Goal: Browse casually: Explore the website without a specific task or goal

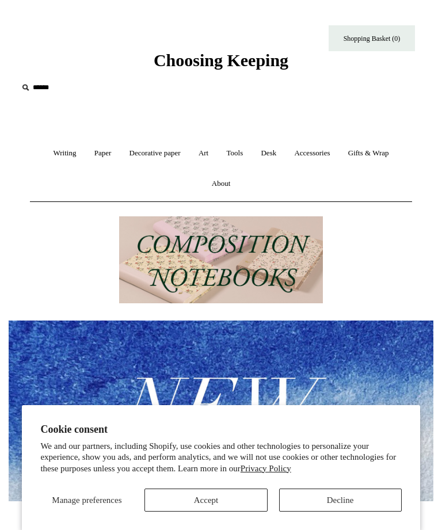
click at [235, 496] on button "Accept" at bounding box center [205, 500] width 123 height 23
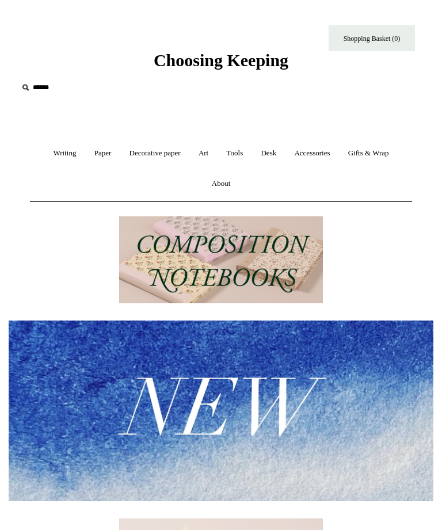
click at [146, 157] on link "Decorative paper +" at bounding box center [154, 153] width 67 height 31
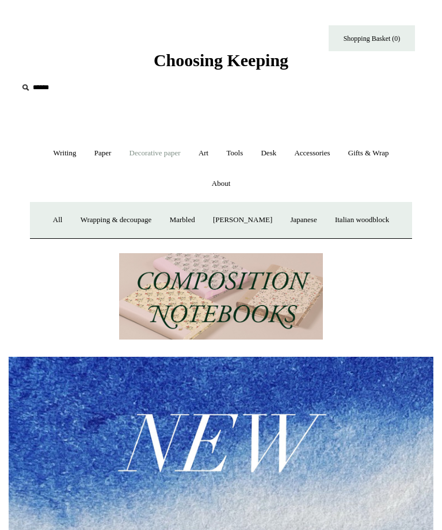
click at [98, 223] on link "Wrapping & decoupage" at bounding box center [116, 220] width 87 height 31
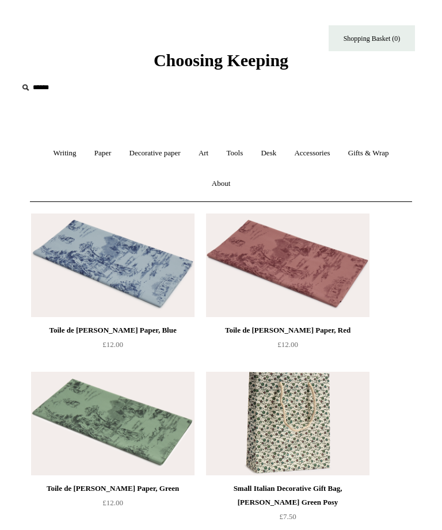
click at [53, 154] on link "Writing +" at bounding box center [64, 153] width 39 height 31
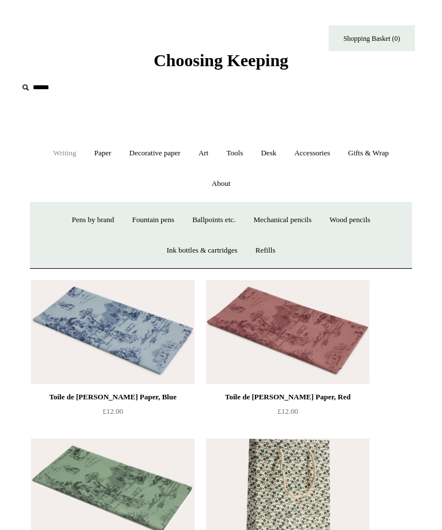
click at [93, 149] on link "Paper +" at bounding box center [102, 153] width 33 height 31
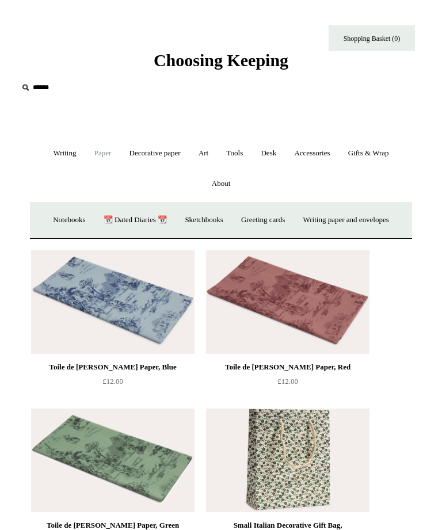
click at [56, 223] on link "Notebooks +" at bounding box center [69, 220] width 48 height 31
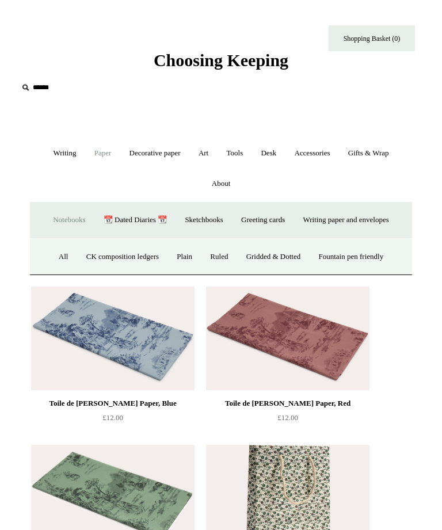
click at [54, 258] on link "All" at bounding box center [64, 257] width 26 height 31
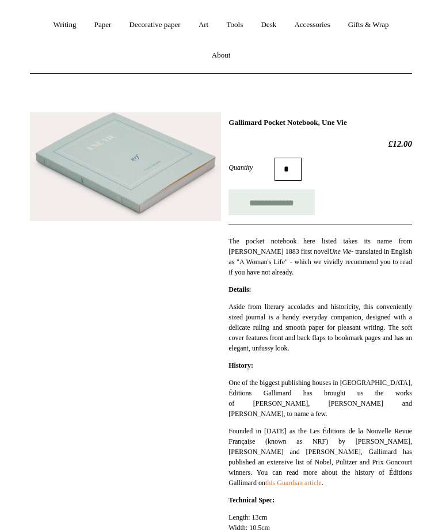
scroll to position [128, 0]
click at [79, 177] on img at bounding box center [125, 166] width 191 height 109
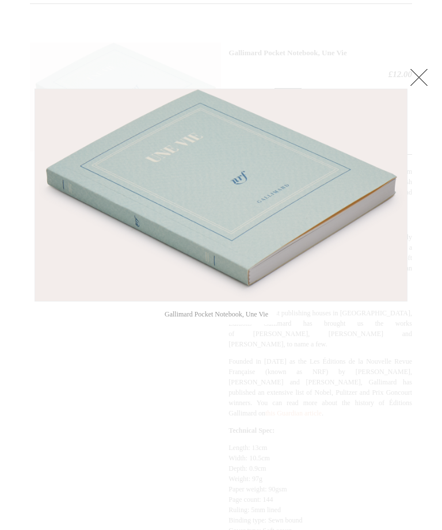
scroll to position [200, 0]
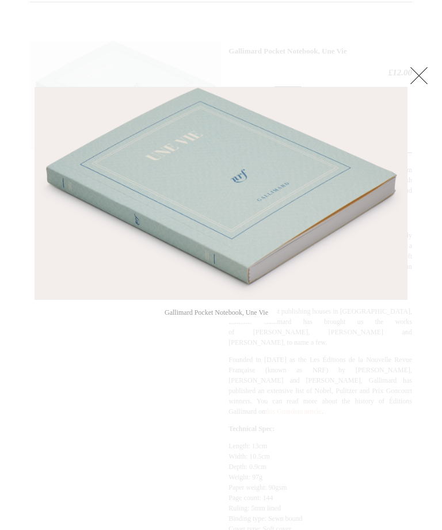
click at [420, 79] on link at bounding box center [419, 75] width 23 height 23
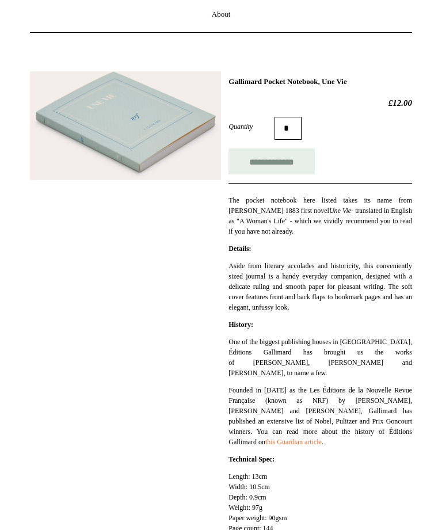
scroll to position [164, 0]
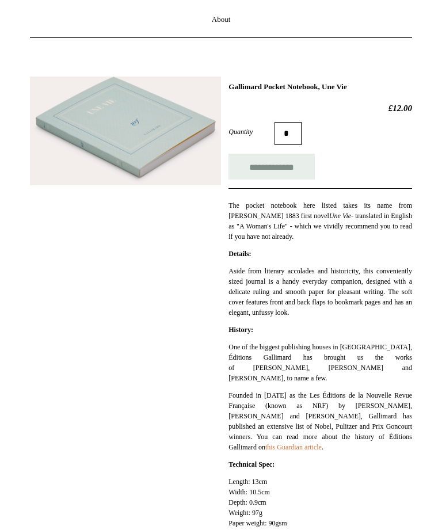
click at [59, 164] on img at bounding box center [125, 131] width 191 height 109
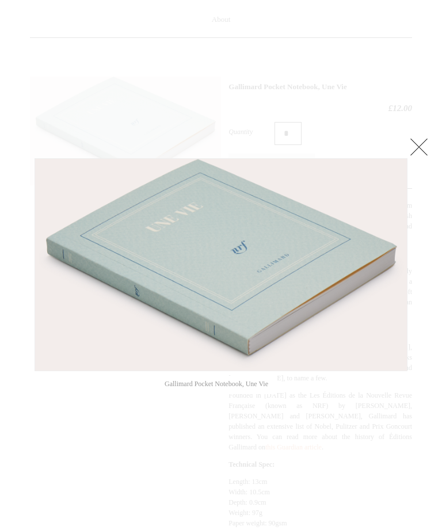
click at [422, 145] on link at bounding box center [419, 146] width 23 height 23
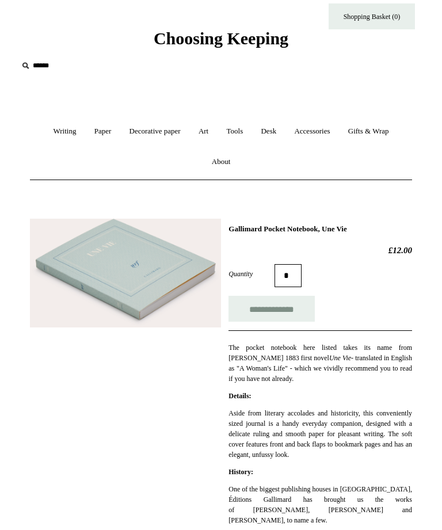
scroll to position [0, 0]
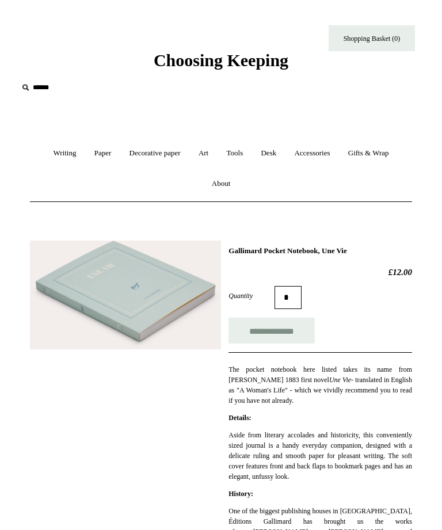
click at [324, 154] on link "Accessories +" at bounding box center [312, 153] width 52 height 31
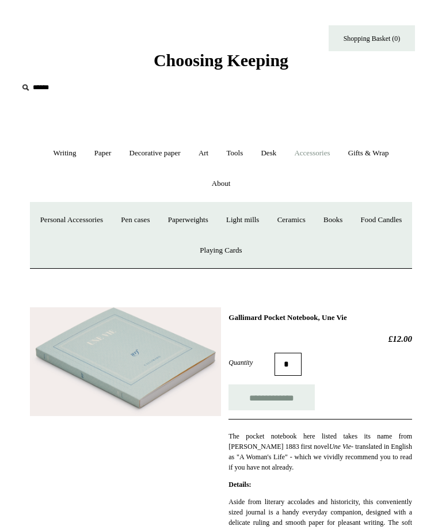
click at [351, 219] on link "Books" at bounding box center [332, 220] width 35 height 31
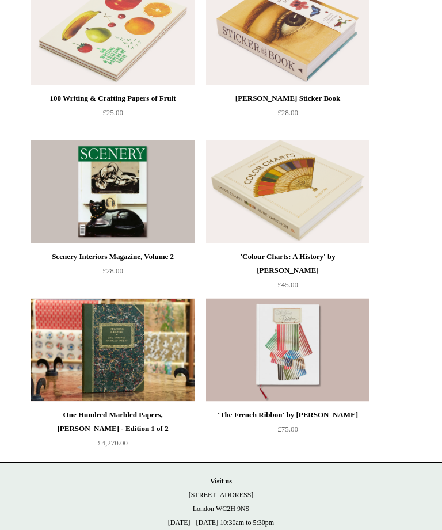
scroll to position [307, 0]
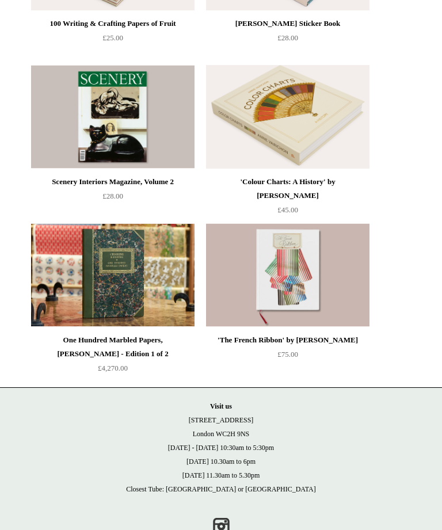
click at [353, 270] on img at bounding box center [287, 275] width 163 height 104
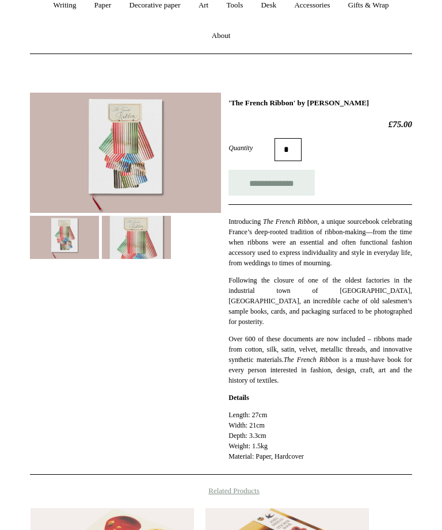
scroll to position [154, 0]
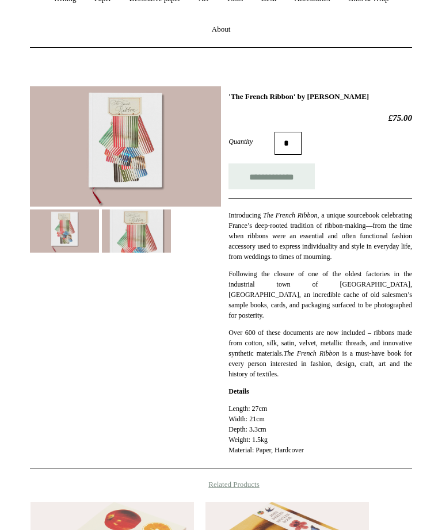
click at [119, 232] on img at bounding box center [136, 231] width 69 height 43
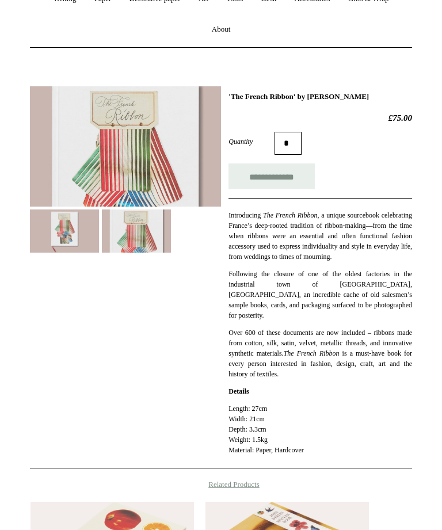
click at [65, 227] on img at bounding box center [64, 231] width 69 height 43
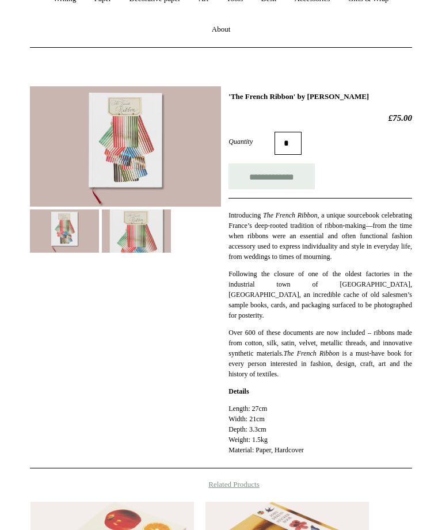
click at [65, 167] on img at bounding box center [125, 146] width 191 height 120
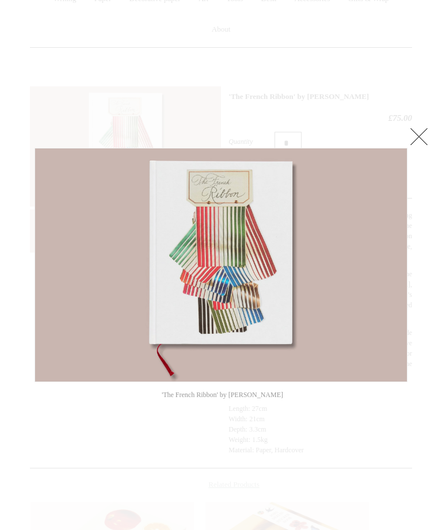
click at [417, 137] on link at bounding box center [419, 136] width 23 height 23
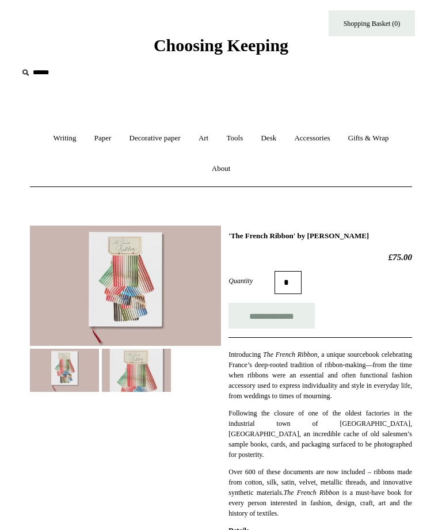
scroll to position [0, 0]
